Goal: Obtain resource: Download file/media

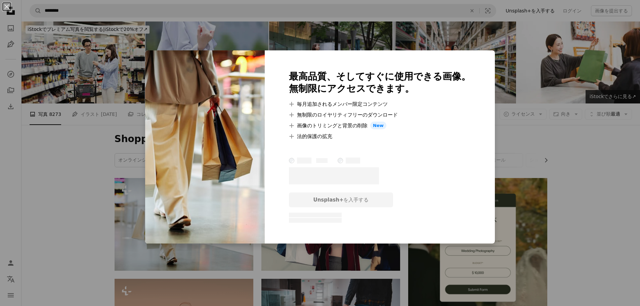
scroll to position [112, 0]
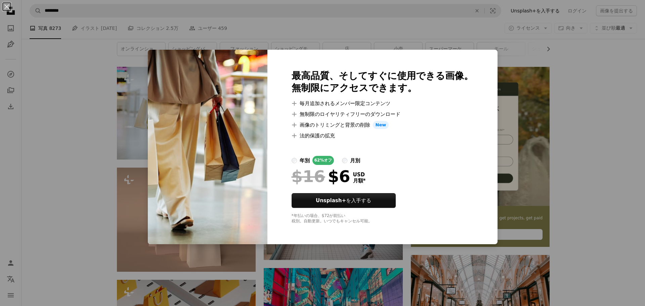
click at [523, 58] on div "An X shape 最高品質、そしてすぐに使用できる画像。 無制限にアクセスできます。 A plus sign 毎月追加されるメンバー限定コンテンツ A p…" at bounding box center [322, 153] width 645 height 306
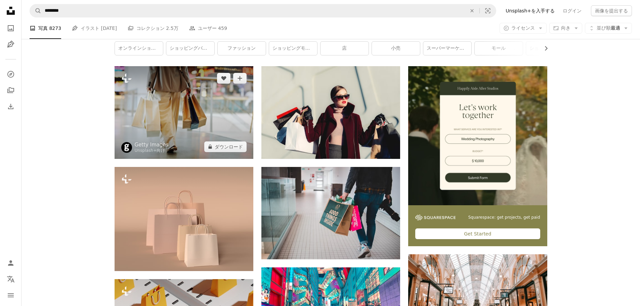
click at [159, 114] on img at bounding box center [184, 112] width 139 height 92
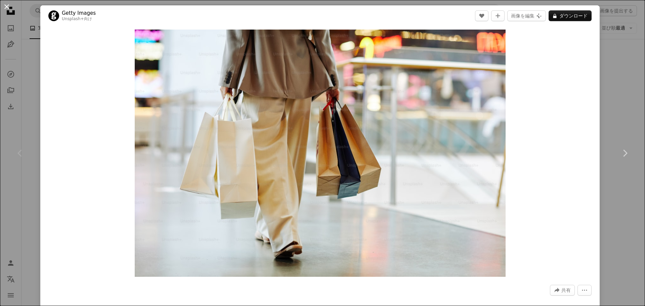
click at [9, 3] on button "An X shape" at bounding box center [7, 7] width 8 height 8
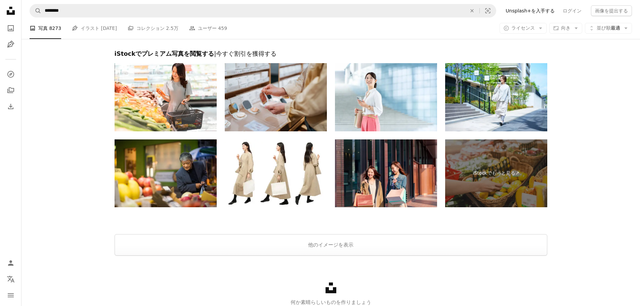
scroll to position [1233, 0]
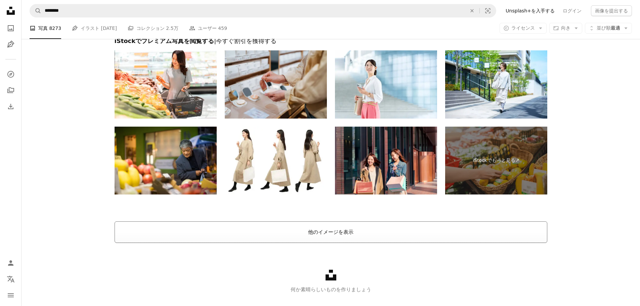
click at [348, 230] on button "他のイメージを表示" at bounding box center [331, 233] width 433 height 22
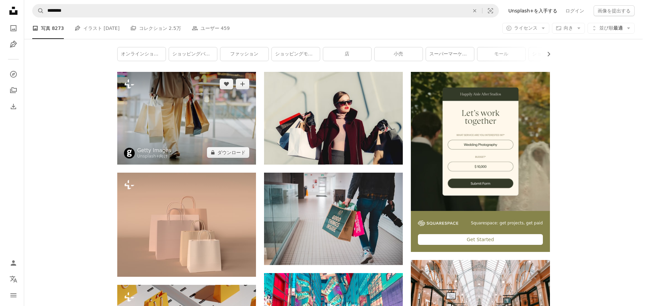
scroll to position [112, 0]
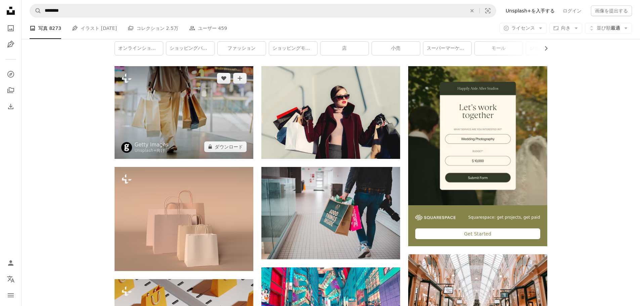
click at [187, 113] on img at bounding box center [184, 112] width 139 height 92
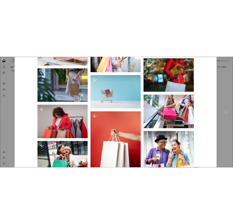
scroll to position [2573, 0]
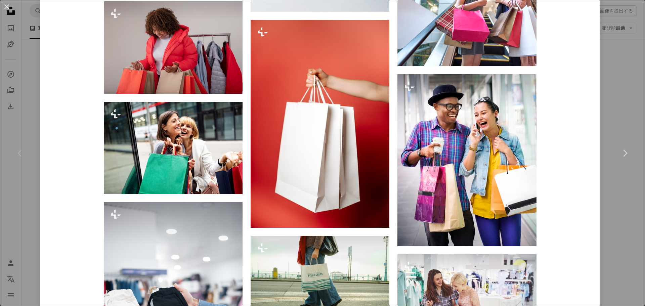
click at [4, 6] on button "An X shape" at bounding box center [7, 7] width 8 height 8
